Goal: Go to known website: Access a specific website the user already knows

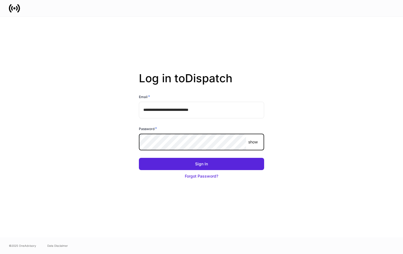
click at [139, 158] on button "Sign In" at bounding box center [201, 164] width 125 height 12
